Goal: Task Accomplishment & Management: Use online tool/utility

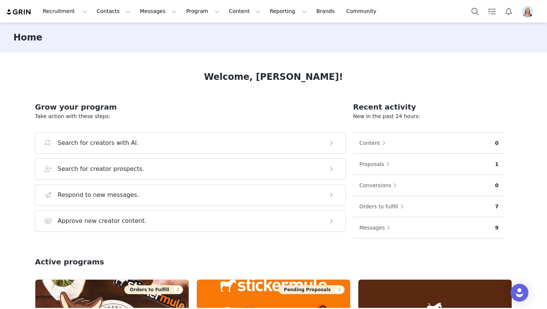
click at [526, 14] on img "Profile" at bounding box center [527, 12] width 12 height 12
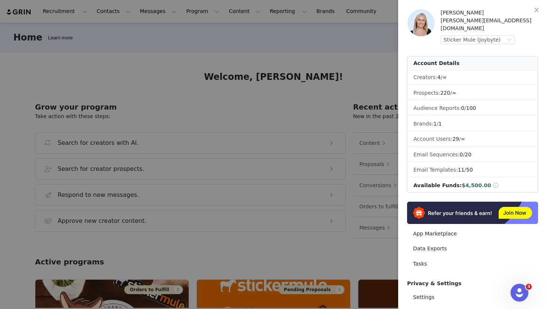
click at [492, 36] on div "Olivia Hersman olivia@joybyte.com Sticker Mule (Joybyte)" at bounding box center [488, 26] width 97 height 35
click at [492, 36] on div "Sticker Mule (Joybyte)" at bounding box center [471, 40] width 57 height 8
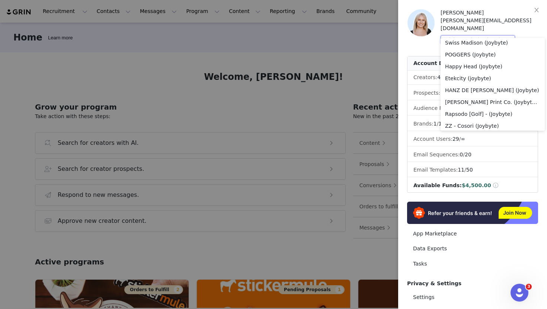
scroll to position [171, 0]
click at [484, 90] on li "HANZ DE [PERSON_NAME] (Joybyte)" at bounding box center [492, 89] width 104 height 12
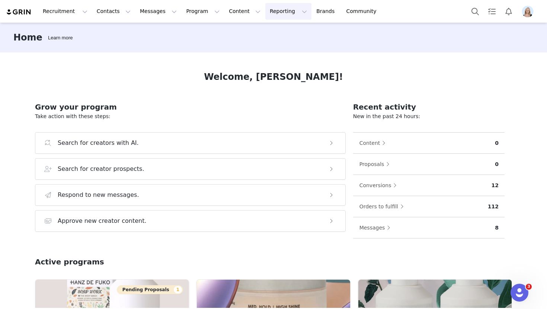
click at [274, 13] on button "Reporting Reporting" at bounding box center [288, 11] width 46 height 17
click at [276, 33] on p "Dashboard" at bounding box center [267, 33] width 28 height 8
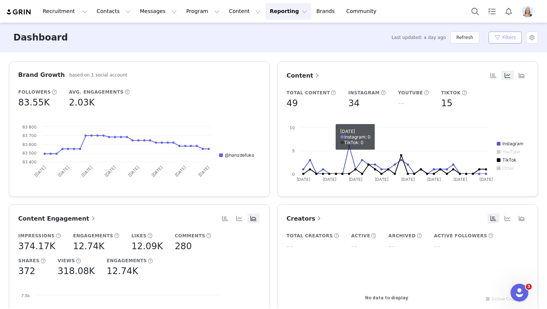
click at [510, 40] on button "Filters" at bounding box center [504, 38] width 33 height 12
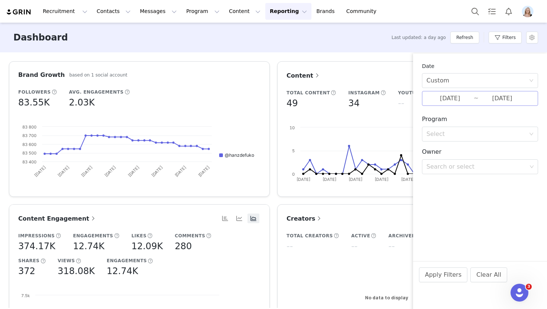
click at [488, 95] on input "09/30/2025" at bounding box center [501, 99] width 47 height 10
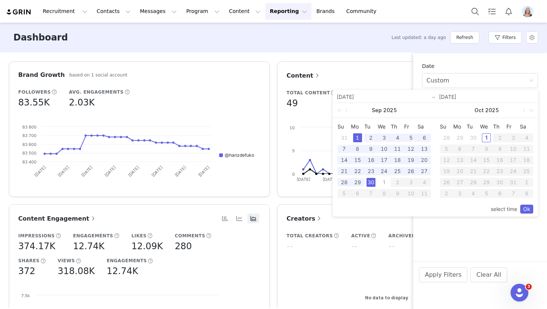
click at [357, 137] on div "1" at bounding box center [357, 138] width 9 height 9
click at [359, 184] on div "29" at bounding box center [357, 182] width 9 height 9
type input "09/29/2025"
click at [447, 279] on button "Apply Filters" at bounding box center [443, 275] width 48 height 15
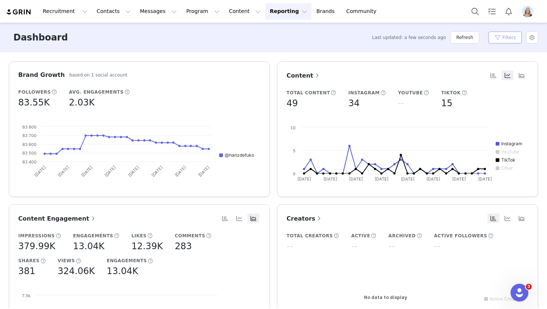
click at [507, 36] on button "Filters" at bounding box center [504, 38] width 33 height 12
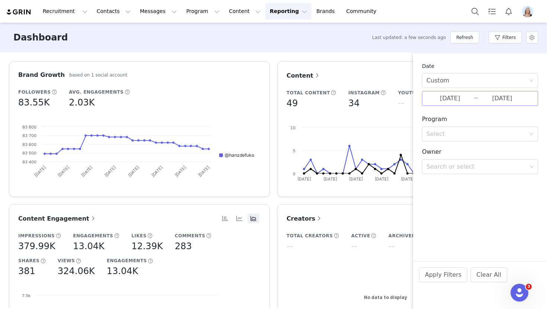
click at [449, 97] on input "09/01/2025" at bounding box center [449, 99] width 47 height 10
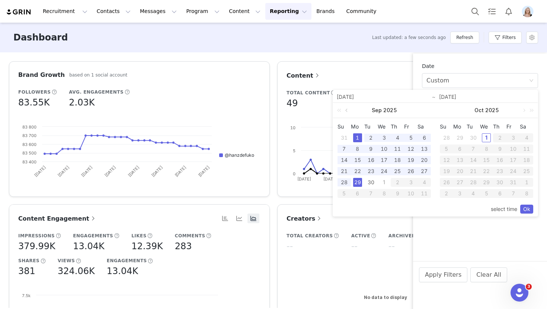
click at [347, 111] on link at bounding box center [347, 110] width 7 height 15
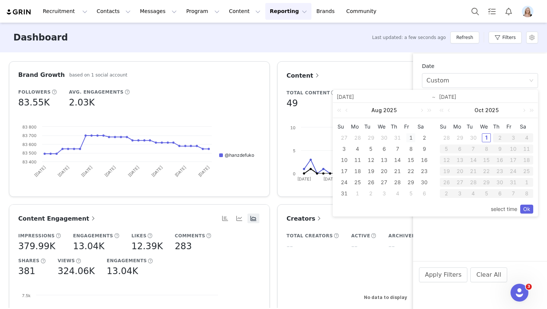
click at [411, 139] on div "1" at bounding box center [410, 138] width 9 height 9
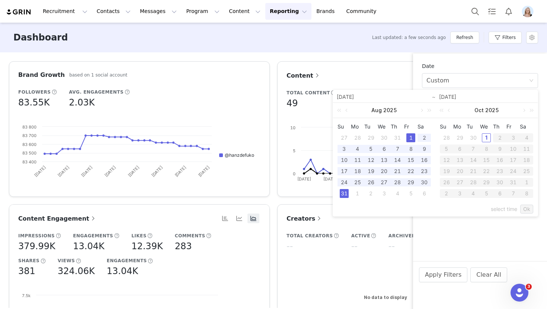
click at [343, 194] on div "31" at bounding box center [344, 193] width 9 height 9
type input "08/01/2025"
type input "08/31/2025"
type input "08/01/2025"
type input "08/31/2025"
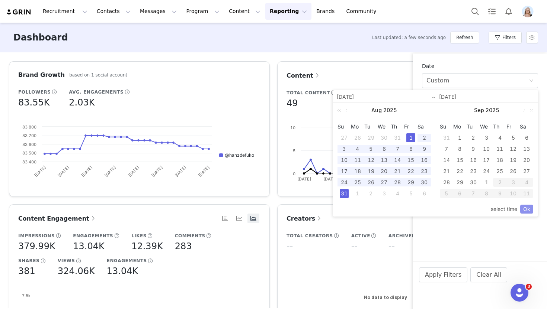
click at [530, 206] on link "Ok" at bounding box center [526, 209] width 13 height 9
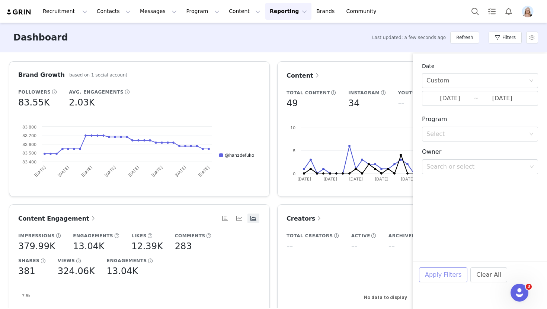
click at [442, 278] on button "Apply Filters" at bounding box center [443, 275] width 48 height 15
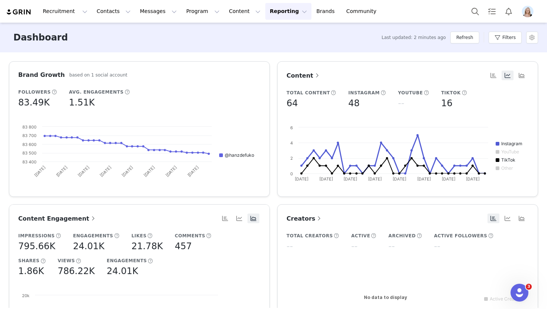
scroll to position [1, 0]
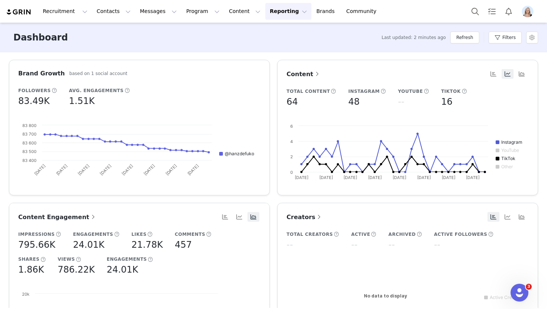
click at [527, 10] on img "Profile" at bounding box center [527, 12] width 12 height 12
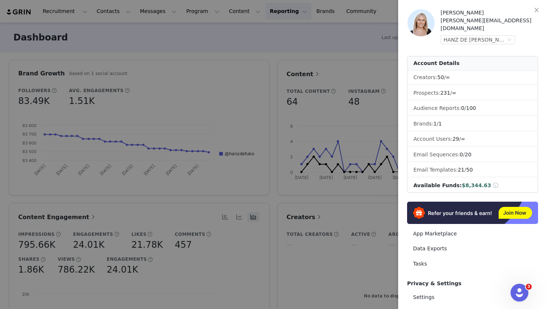
click at [348, 42] on div at bounding box center [273, 154] width 547 height 309
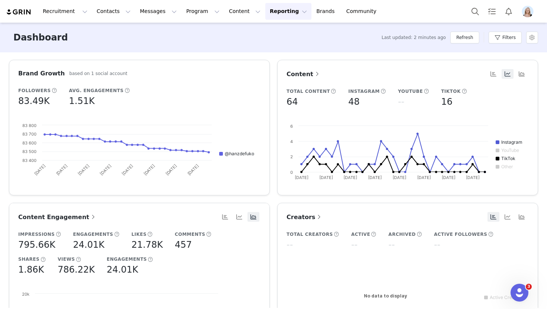
click at [307, 219] on span "Creators" at bounding box center [304, 217] width 36 height 7
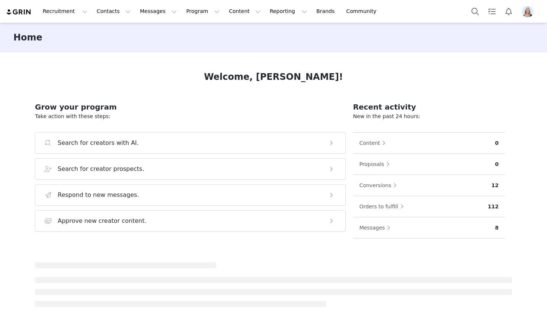
click at [528, 11] on img "Profile" at bounding box center [527, 12] width 12 height 12
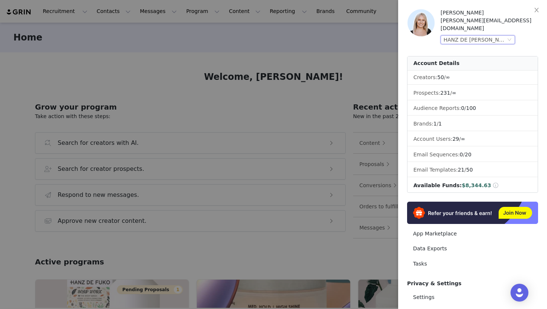
click at [478, 36] on div "HANZ DE [PERSON_NAME] (Joybyte)" at bounding box center [474, 40] width 62 height 8
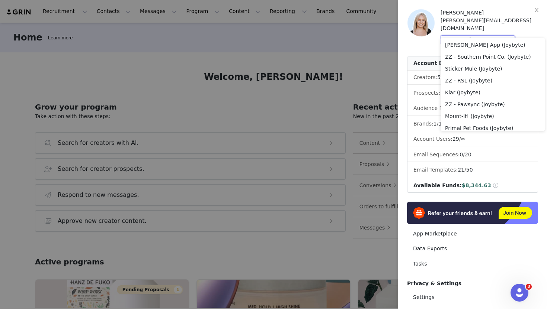
scroll to position [583, 0]
click at [476, 71] on li "Sticker Mule (Joybyte)" at bounding box center [492, 70] width 104 height 12
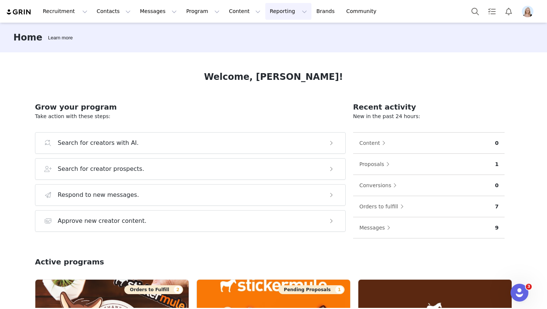
click at [265, 12] on button "Reporting Reporting" at bounding box center [288, 11] width 46 height 17
click at [274, 29] on p "Dashboard" at bounding box center [267, 33] width 28 height 8
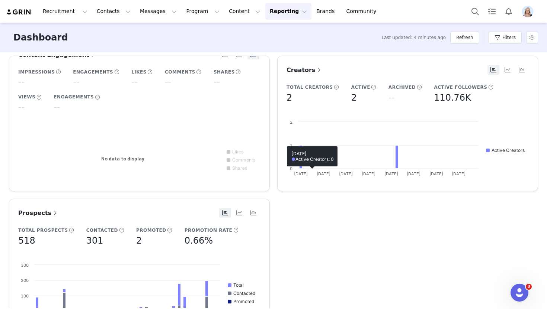
scroll to position [131, 0]
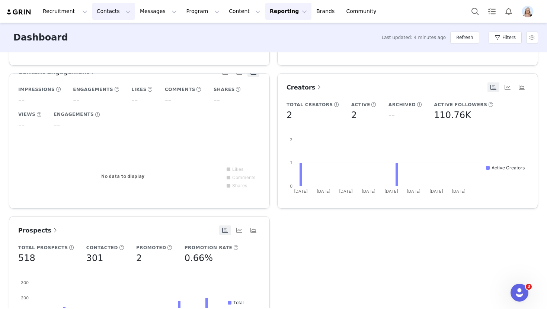
click at [121, 13] on button "Contacts Contacts" at bounding box center [113, 11] width 43 height 17
click at [123, 45] on div "Prospects" at bounding box center [116, 47] width 50 height 8
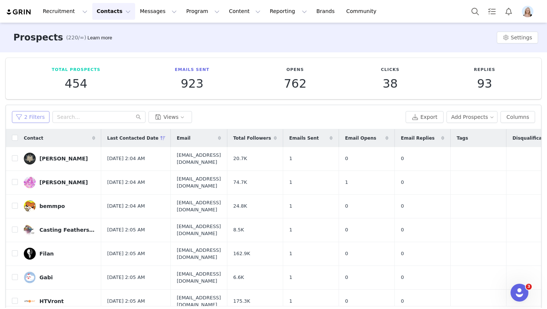
click at [31, 120] on button "2 Filters" at bounding box center [31, 117] width 38 height 12
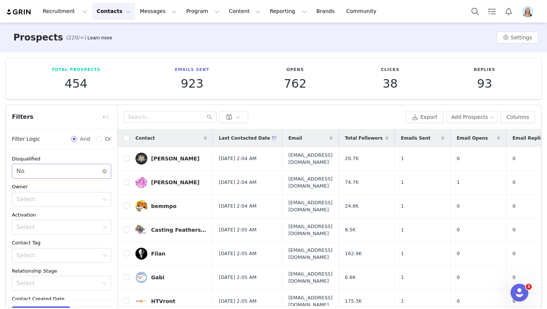
click at [82, 167] on div "Select No" at bounding box center [59, 171] width 86 height 14
click at [71, 188] on li "Yes" at bounding box center [61, 188] width 99 height 12
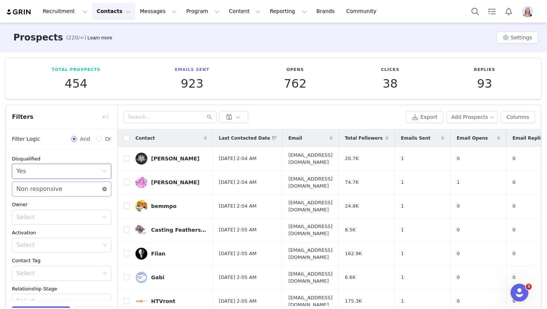
click at [105, 191] on icon "icon: close-circle" at bounding box center [104, 189] width 4 height 4
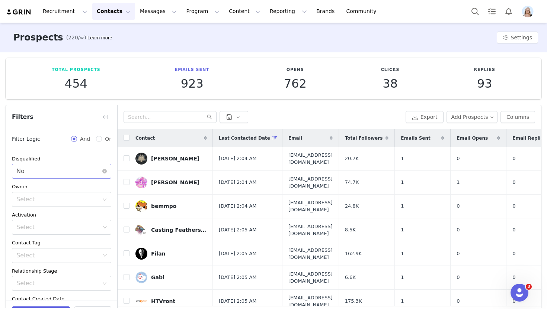
click at [78, 173] on div "Select No" at bounding box center [59, 171] width 86 height 14
click at [65, 185] on li "Yes" at bounding box center [61, 188] width 99 height 12
click at [63, 192] on div "Select" at bounding box center [57, 189] width 82 height 7
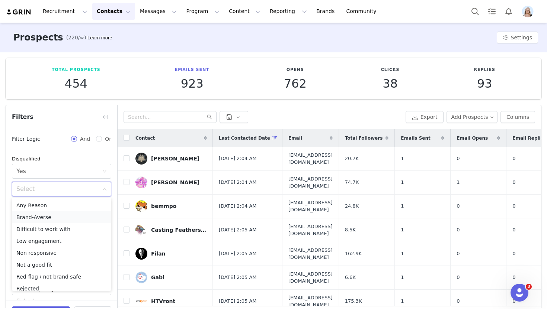
click at [64, 220] on li "Brand-Averse" at bounding box center [61, 218] width 99 height 12
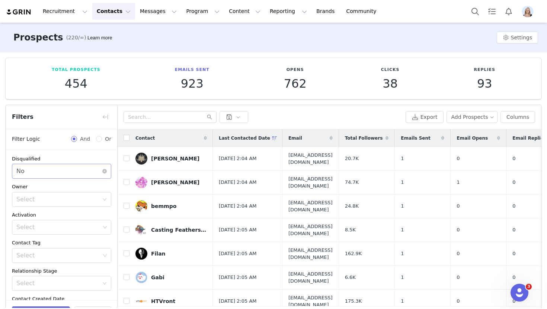
click at [64, 170] on div "Select No" at bounding box center [59, 171] width 86 height 14
click at [50, 185] on li "Yes" at bounding box center [61, 188] width 99 height 12
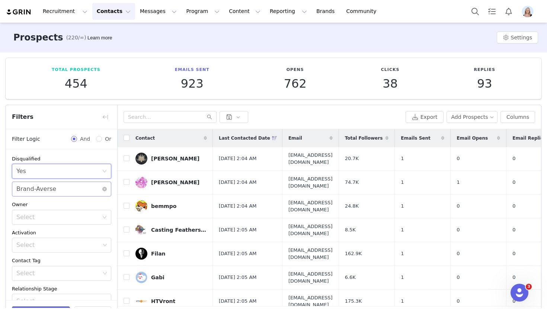
click at [74, 190] on div "Select Brand-Averse" at bounding box center [59, 189] width 86 height 14
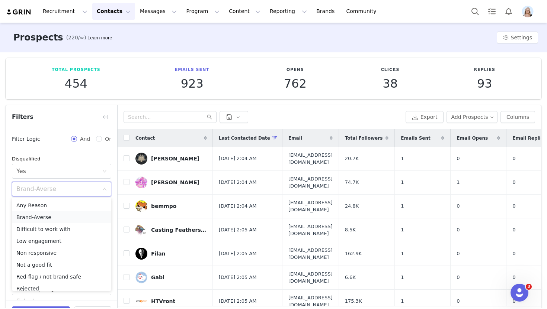
click at [61, 216] on li "Brand-Averse" at bounding box center [61, 218] width 99 height 12
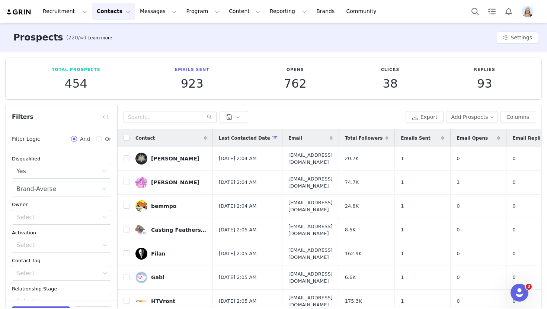
scroll to position [171, 0]
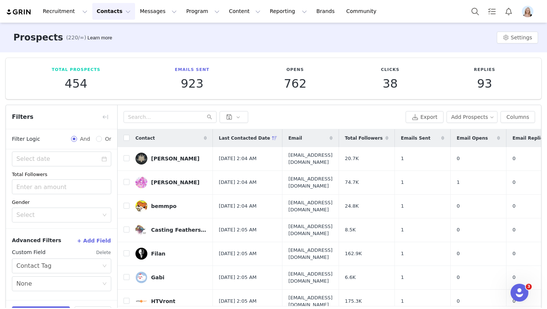
click at [102, 252] on button "Delete" at bounding box center [103, 253] width 15 height 12
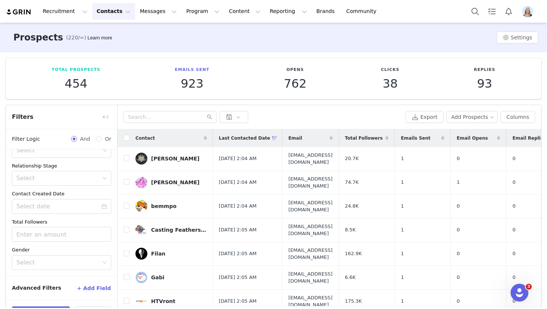
scroll to position [25, 0]
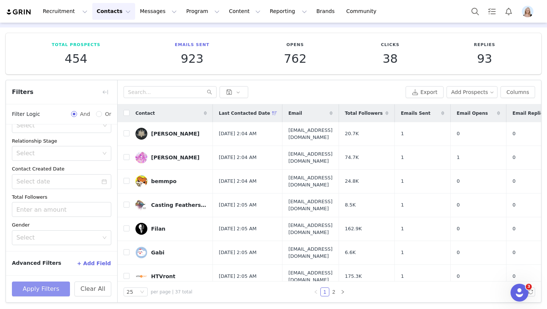
click at [55, 287] on button "Apply Filters" at bounding box center [41, 289] width 58 height 15
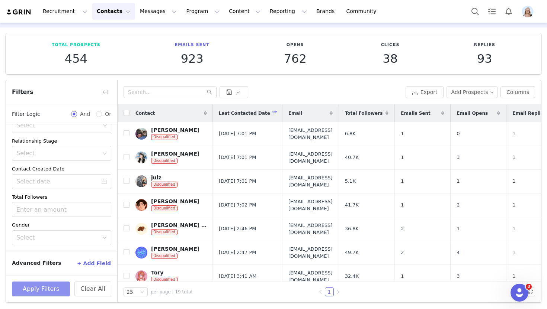
scroll to position [0, 0]
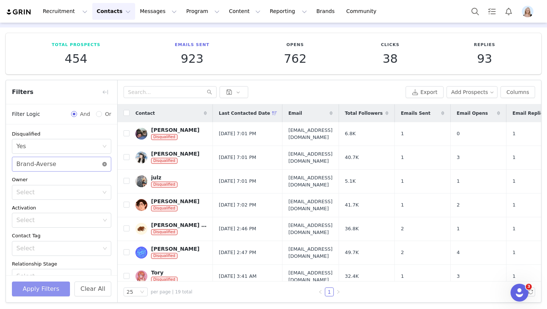
click at [104, 164] on icon "icon: close-circle" at bounding box center [104, 164] width 4 height 4
click at [48, 287] on button "Apply Filters" at bounding box center [41, 289] width 58 height 15
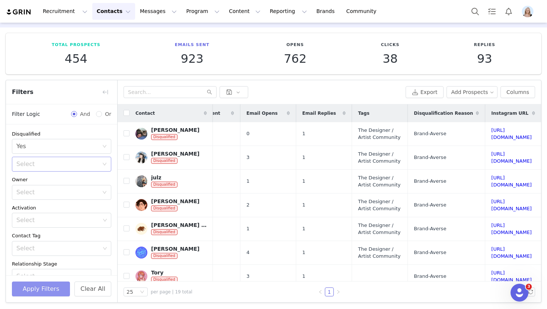
click at [67, 165] on div "Select" at bounding box center [57, 164] width 82 height 7
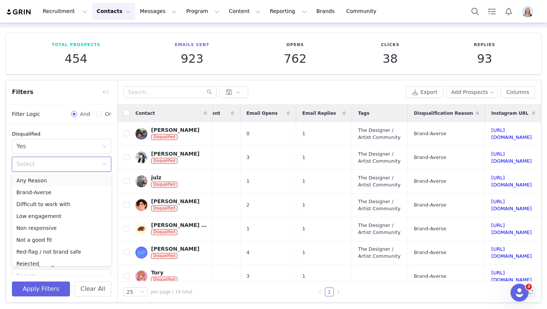
click at [65, 179] on li "Any Reason" at bounding box center [61, 181] width 99 height 12
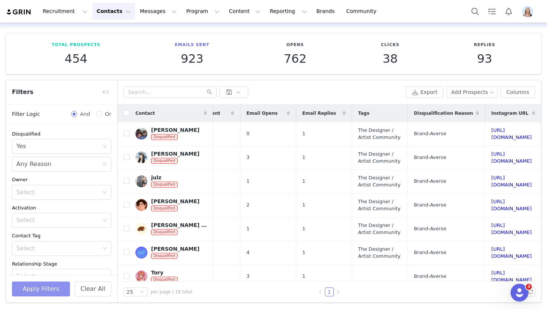
click at [53, 287] on button "Apply Filters" at bounding box center [41, 289] width 58 height 15
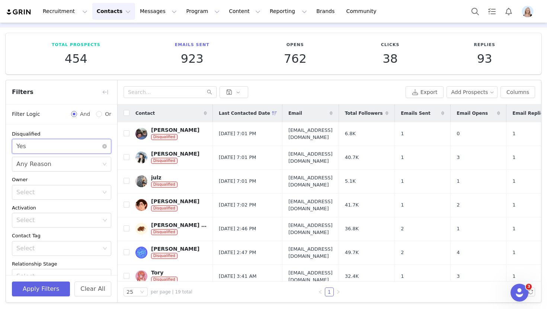
click at [105, 144] on div "Select Yes" at bounding box center [61, 146] width 99 height 15
click at [59, 177] on li "No" at bounding box center [61, 175] width 99 height 12
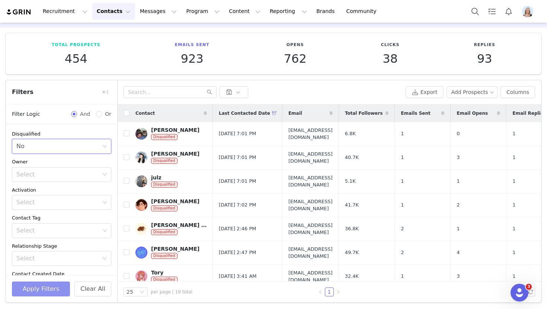
click at [47, 292] on button "Apply Filters" at bounding box center [41, 289] width 58 height 15
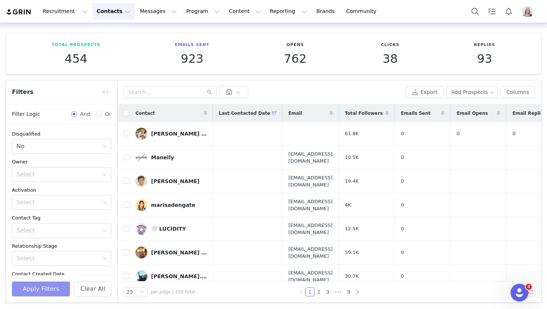
scroll to position [105, 0]
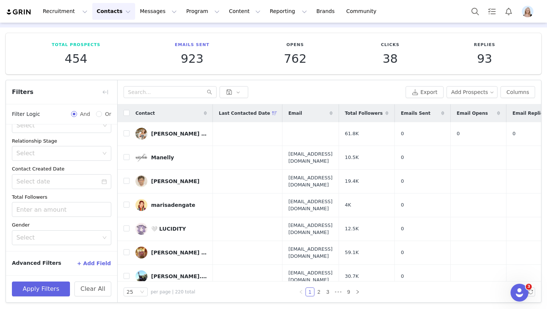
click at [95, 263] on button "+ Add Field" at bounding box center [94, 264] width 35 height 12
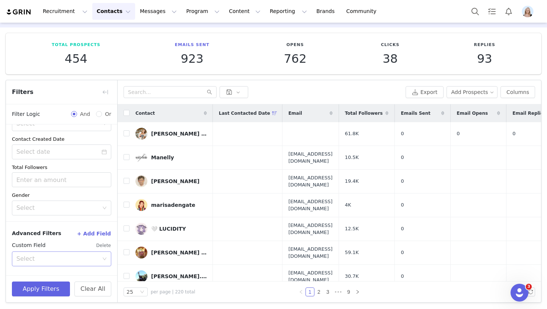
click at [85, 256] on div "Select" at bounding box center [57, 259] width 82 height 7
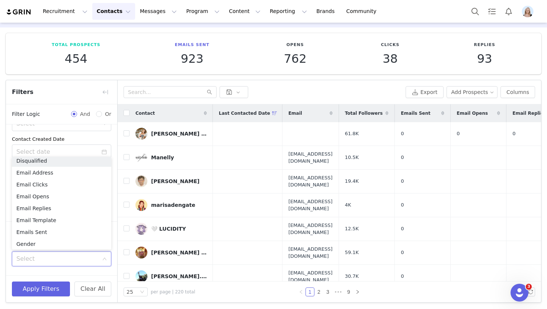
scroll to position [205, 0]
click at [80, 209] on li "Email Replies" at bounding box center [61, 209] width 99 height 12
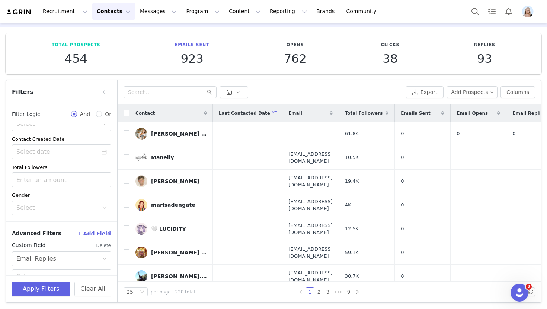
scroll to position [150, 0]
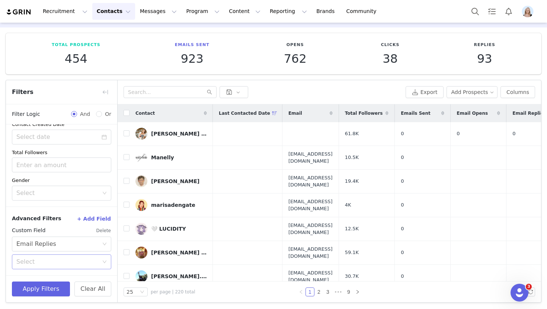
click at [58, 260] on div "Select" at bounding box center [57, 261] width 82 height 7
click at [58, 277] on li "Has replied to an email" at bounding box center [61, 278] width 99 height 12
click at [55, 289] on button "Apply Filters" at bounding box center [41, 289] width 58 height 15
